Goal: Information Seeking & Learning: Learn about a topic

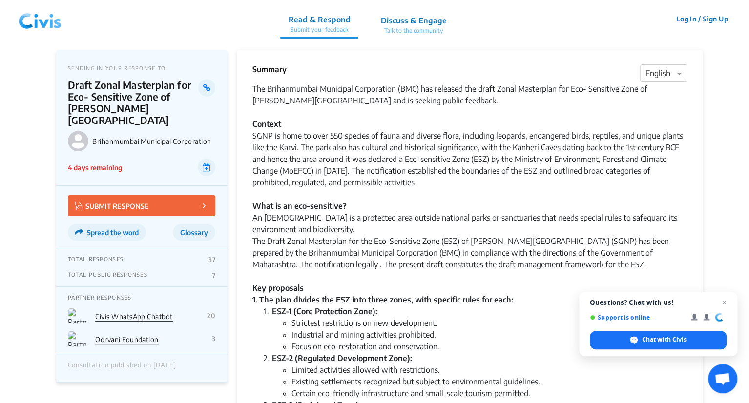
click at [154, 316] on link "Civis WhatsApp Chatbot" at bounding box center [134, 316] width 78 height 8
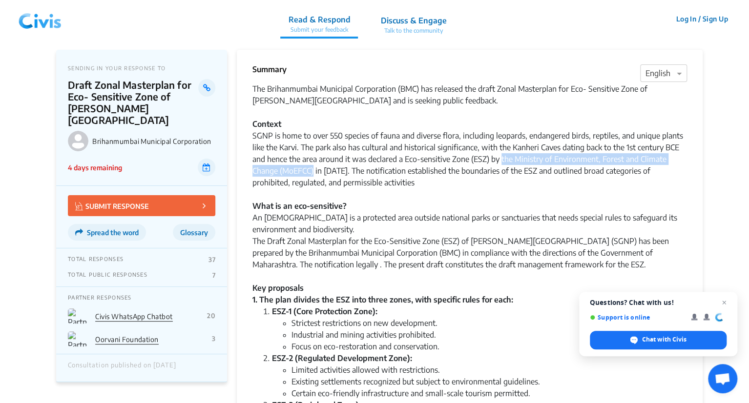
drag, startPoint x: 502, startPoint y: 159, endPoint x: 314, endPoint y: 174, distance: 188.5
click at [314, 174] on div "SGNP is home to over 550 species of fauna and diverse flora, including leopards…" at bounding box center [469, 218] width 434 height 176
copy div "the Ministry of Environment, Forest and Climate Change (MoEFCC)"
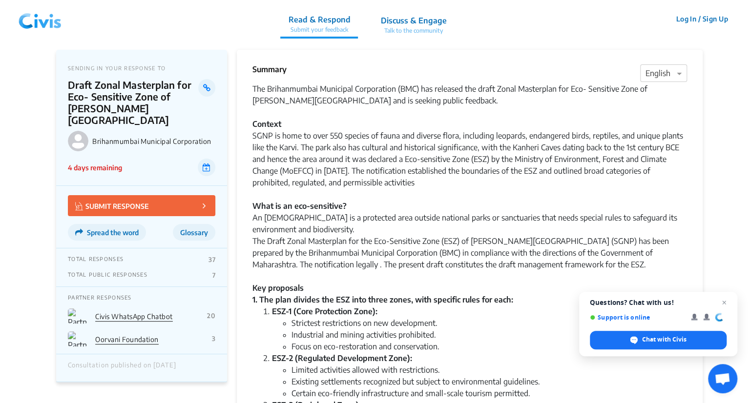
click at [340, 141] on div "SGNP is home to over 550 species of fauna and diverse flora, including leopards…" at bounding box center [469, 218] width 434 height 176
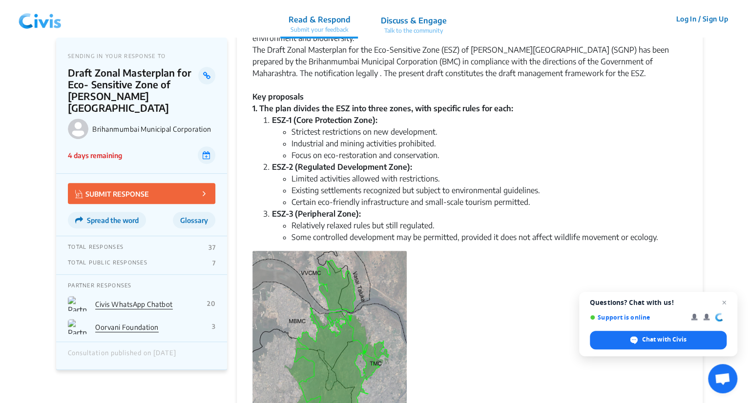
scroll to position [191, 0]
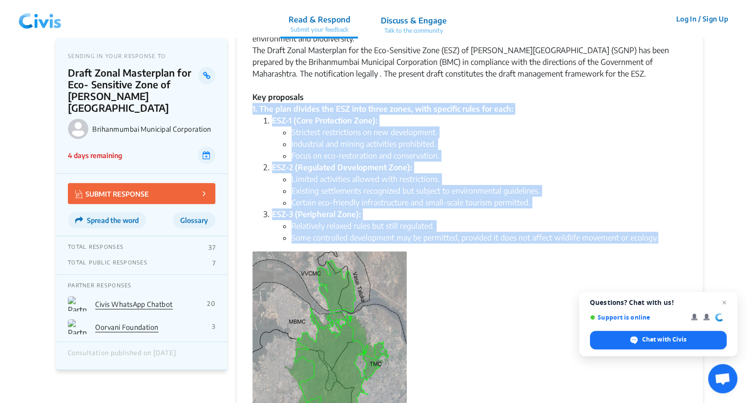
drag, startPoint x: 253, startPoint y: 109, endPoint x: 660, endPoint y: 240, distance: 426.9
click at [660, 240] on div "The Brihanmumbai Municipal Corporation (BMC) has released the draft Zonal Maste…" at bounding box center [469, 342] width 434 height 901
copy div "1. The plan divides the ESZ into three zones, with specific rules for each: ESZ…"
click at [433, 174] on li "Limited activities allowed with restrictions." at bounding box center [488, 179] width 395 height 12
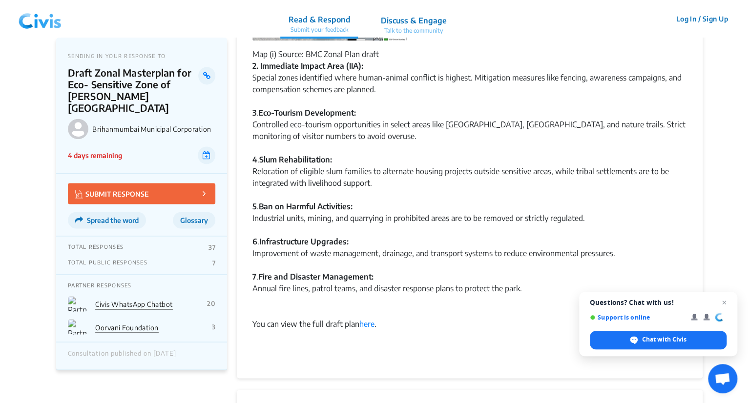
scroll to position [593, 0]
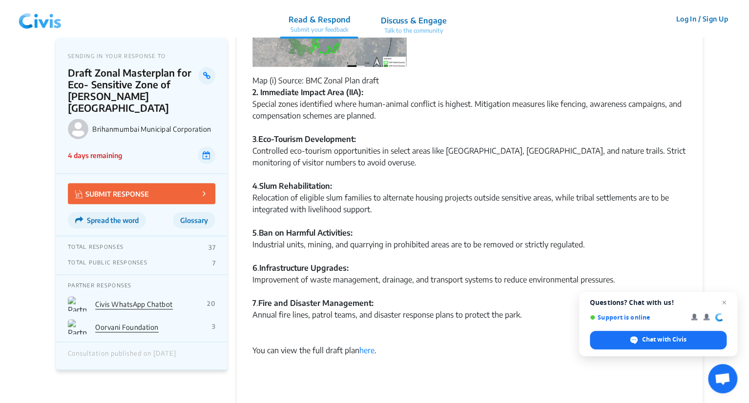
drag, startPoint x: 252, startPoint y: 92, endPoint x: 531, endPoint y: 313, distance: 355.8
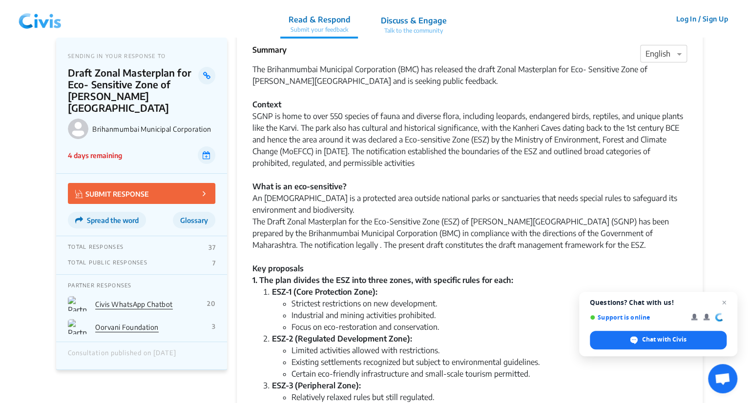
scroll to position [0, 0]
